Goal: Information Seeking & Learning: Learn about a topic

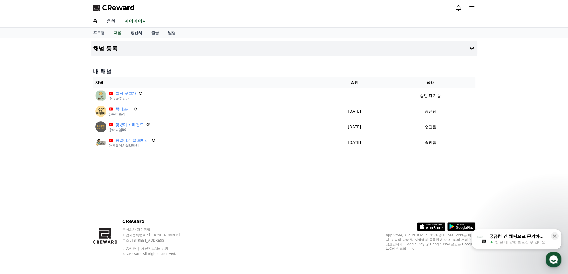
click at [111, 17] on link "음원" at bounding box center [111, 22] width 18 height 12
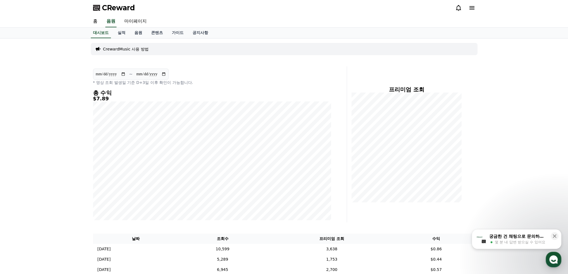
click at [154, 49] on div "CrewardMusic 사용 방법" at bounding box center [284, 49] width 386 height 12
click at [139, 33] on link "음원" at bounding box center [138, 33] width 17 height 11
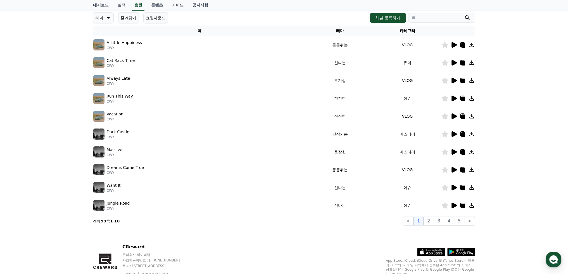
scroll to position [103, 0]
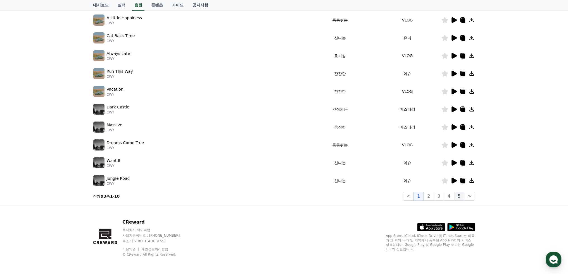
click at [456, 198] on button "5" at bounding box center [459, 196] width 10 height 9
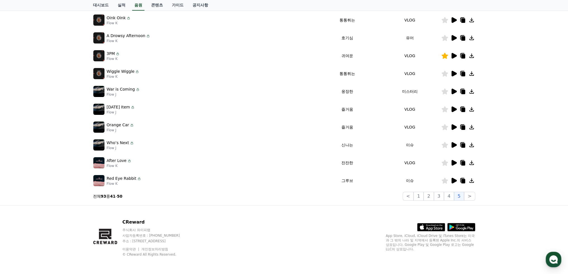
click at [452, 109] on icon at bounding box center [453, 110] width 5 height 6
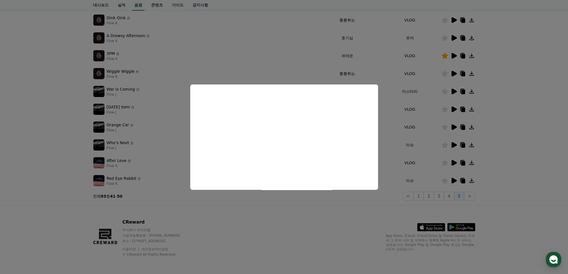
click at [387, 106] on button "close modal" at bounding box center [284, 137] width 568 height 274
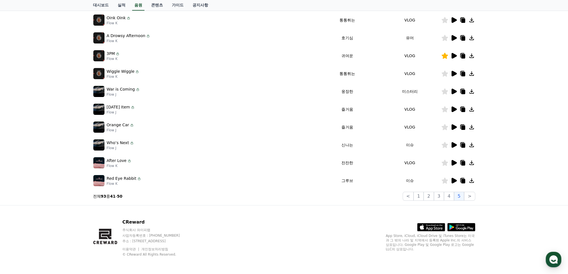
click at [452, 184] on td at bounding box center [458, 181] width 34 height 18
click at [452, 181] on icon at bounding box center [453, 181] width 5 height 6
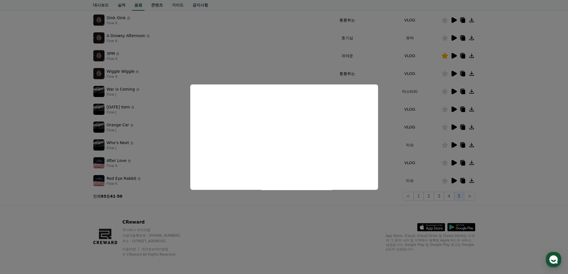
click at [248, 61] on button "close modal" at bounding box center [284, 137] width 568 height 274
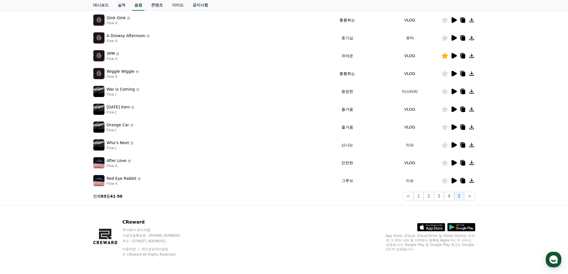
click at [451, 163] on icon at bounding box center [453, 163] width 5 height 6
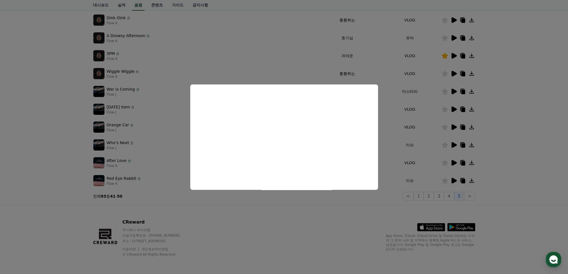
click at [325, 67] on button "close modal" at bounding box center [284, 137] width 568 height 274
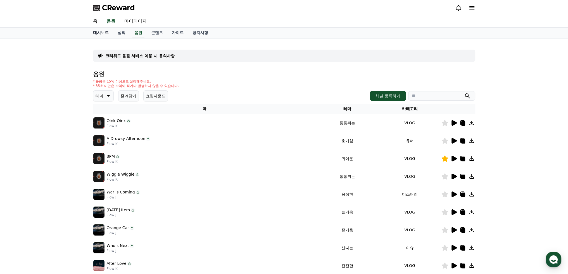
click at [97, 32] on link "대시보드" at bounding box center [101, 33] width 25 height 11
